Goal: Task Accomplishment & Management: Manage account settings

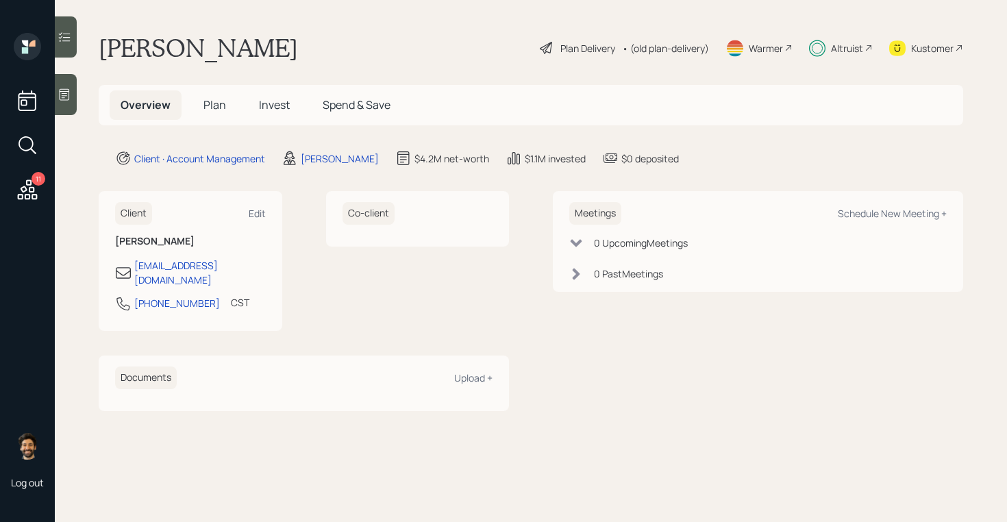
click at [284, 110] on span "Invest" at bounding box center [274, 104] width 31 height 15
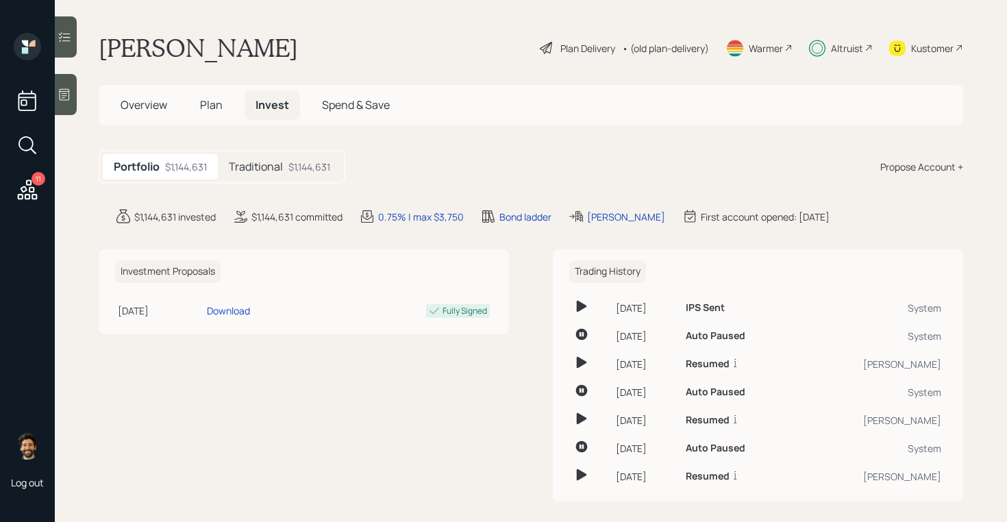
click at [277, 173] on h5 "Traditional" at bounding box center [256, 166] width 54 height 13
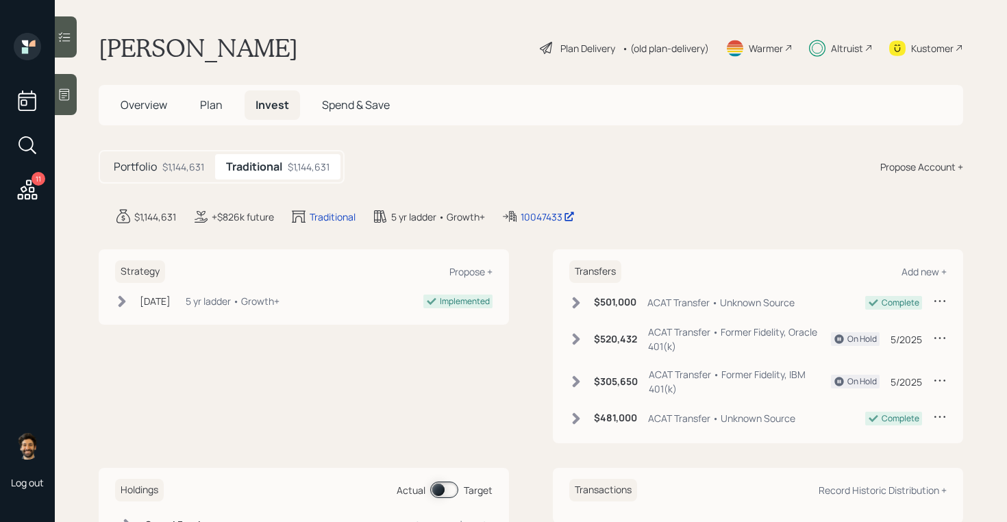
click at [855, 45] on div "Altruist" at bounding box center [847, 48] width 32 height 14
